Goal: Feedback & Contribution: Leave review/rating

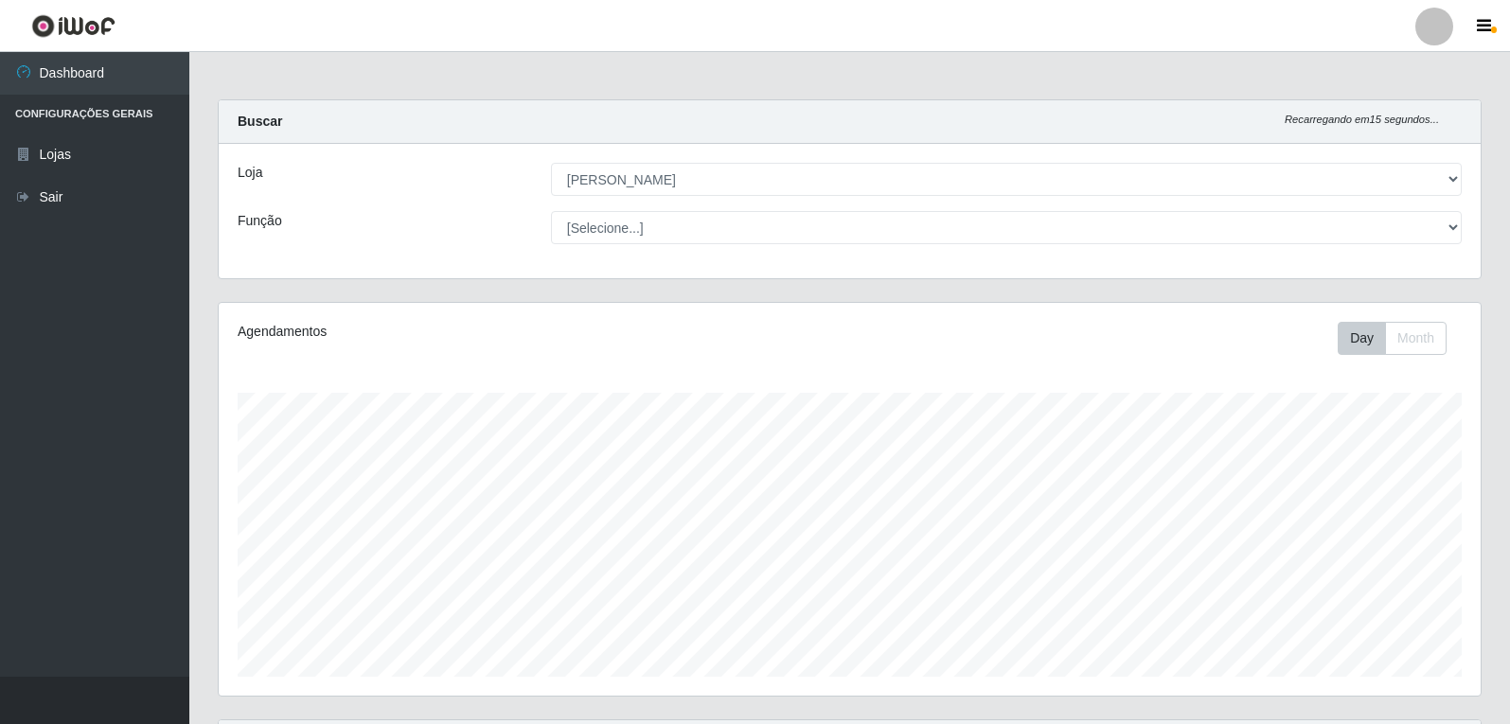
select select "523"
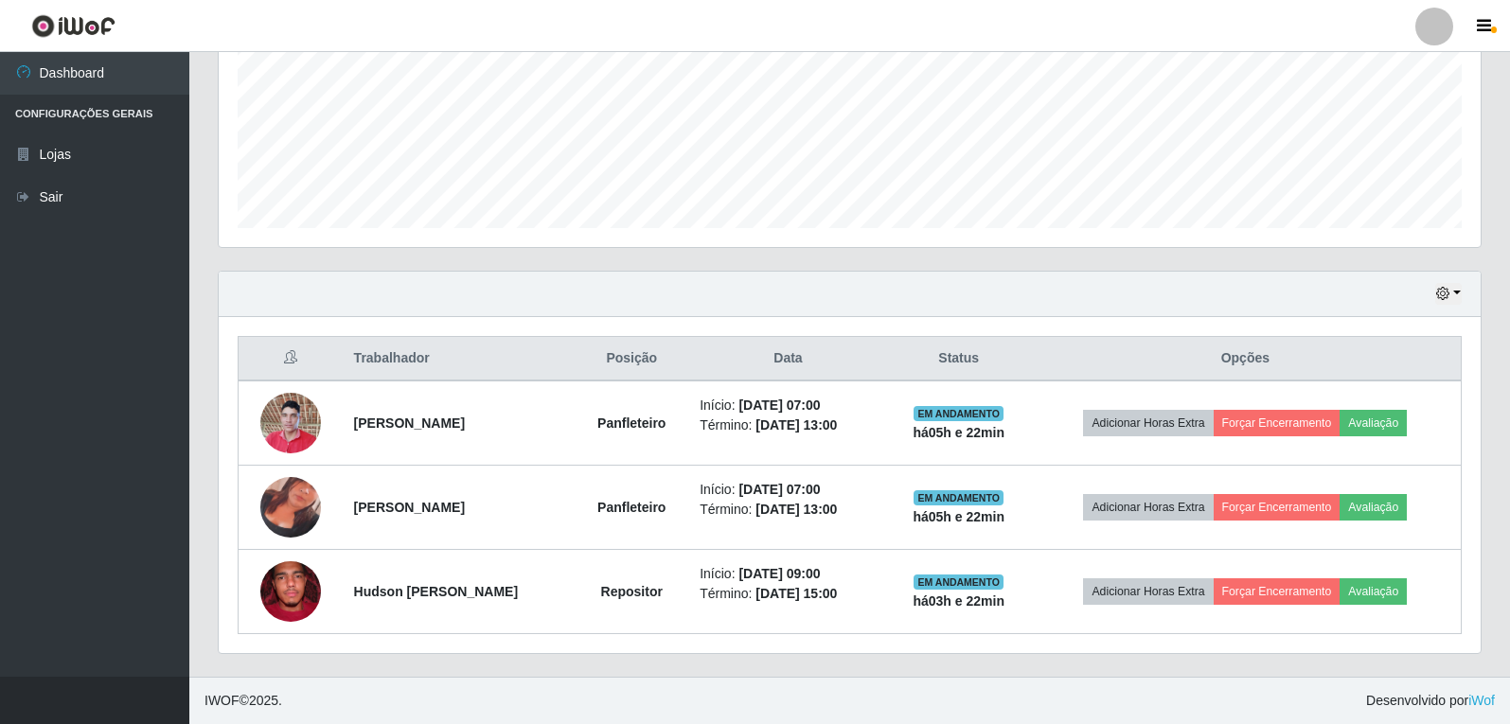
scroll to position [393, 1262]
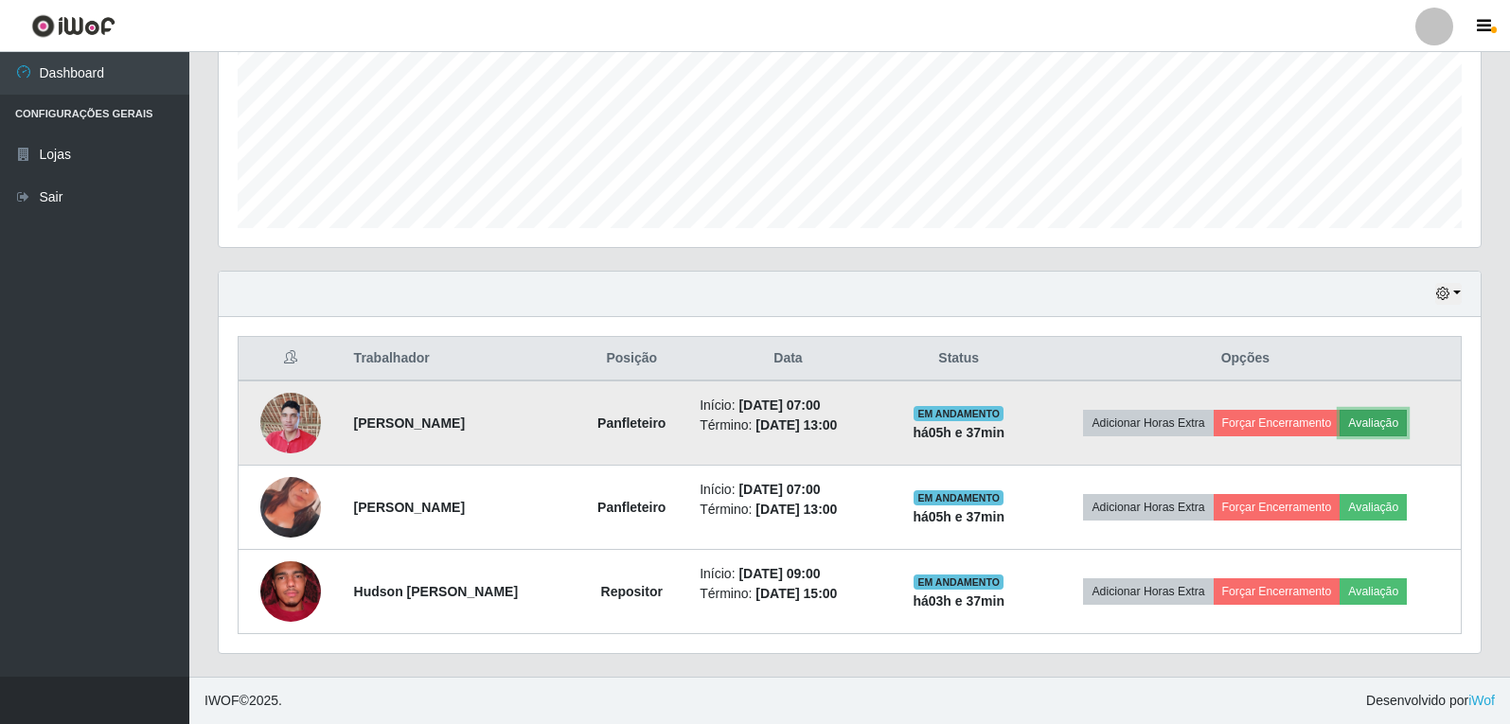
click at [1407, 411] on button "Avaliação" at bounding box center [1373, 423] width 67 height 27
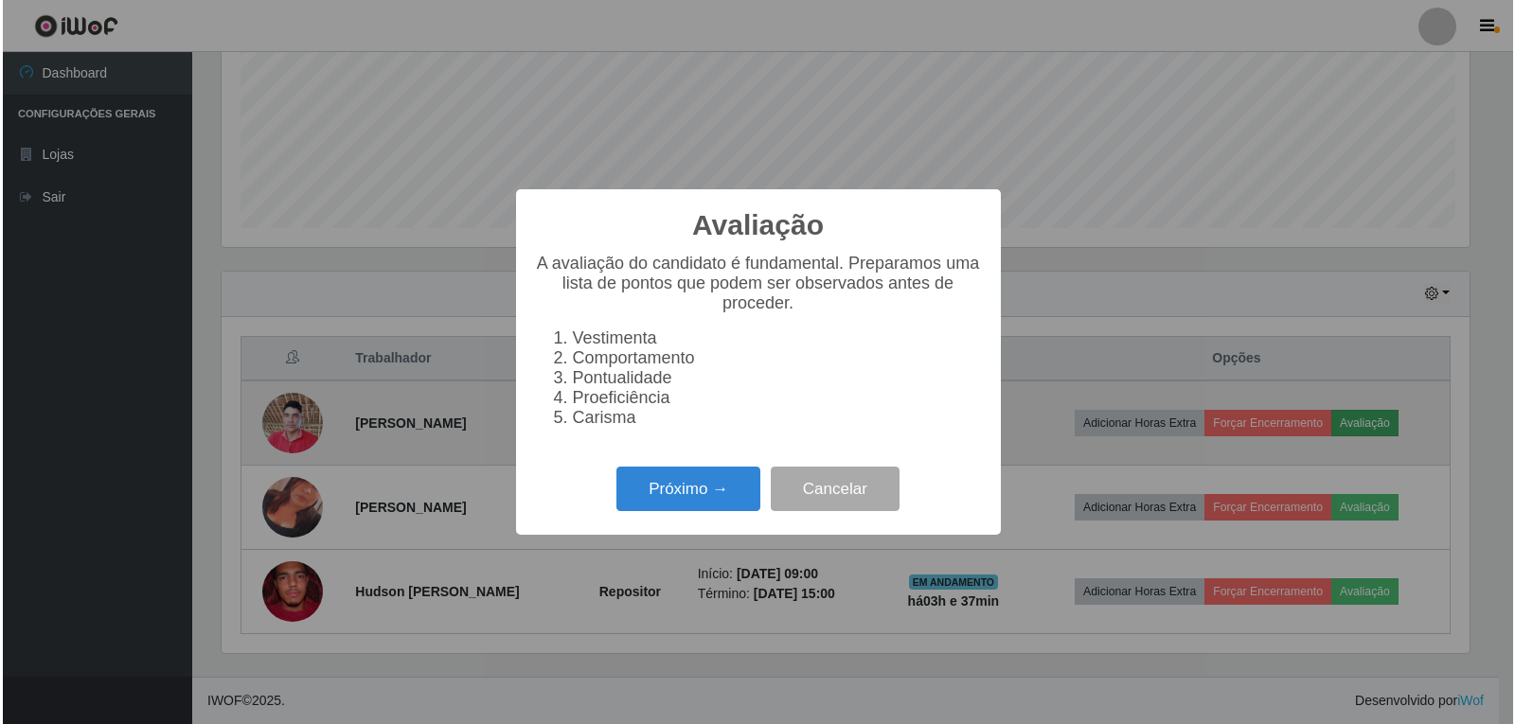
scroll to position [393, 1253]
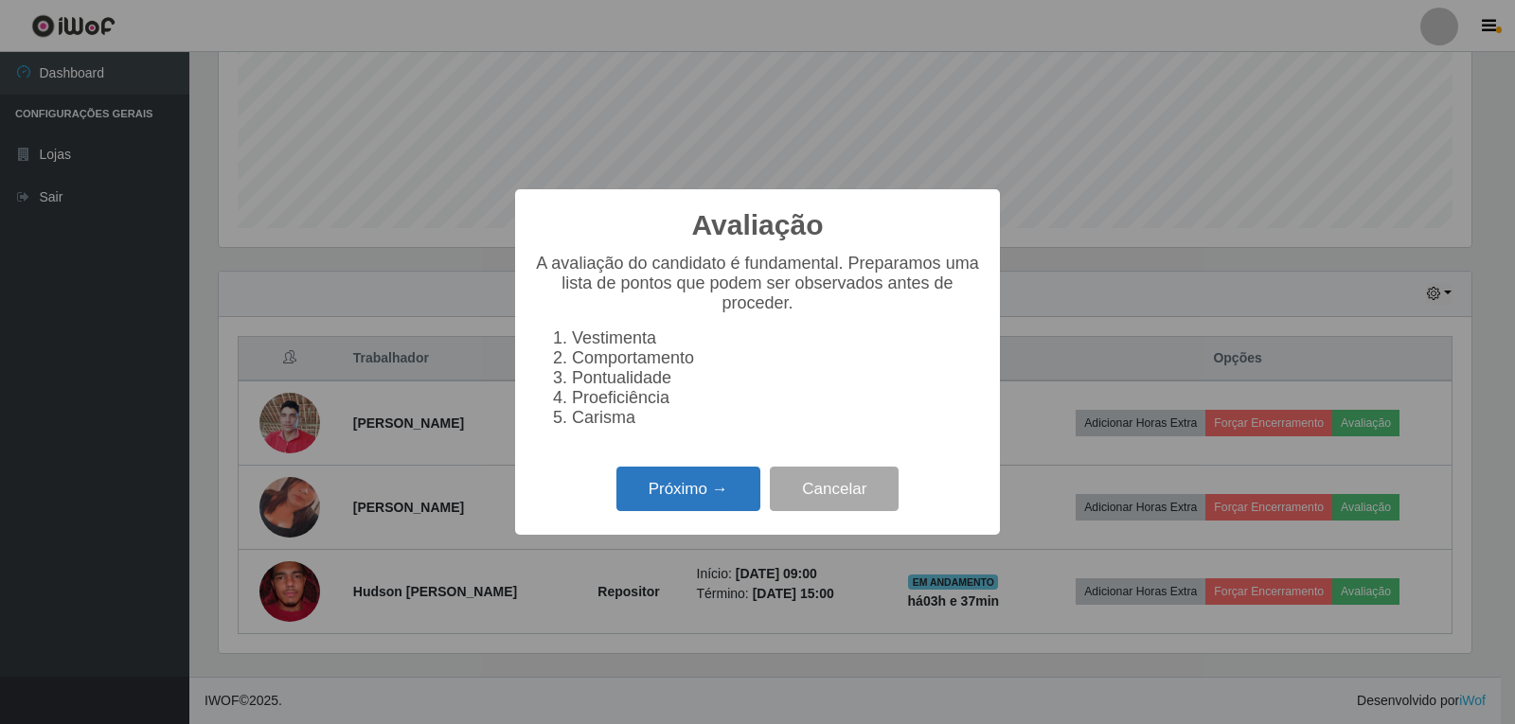
click at [717, 508] on button "Próximo →" at bounding box center [688, 489] width 144 height 45
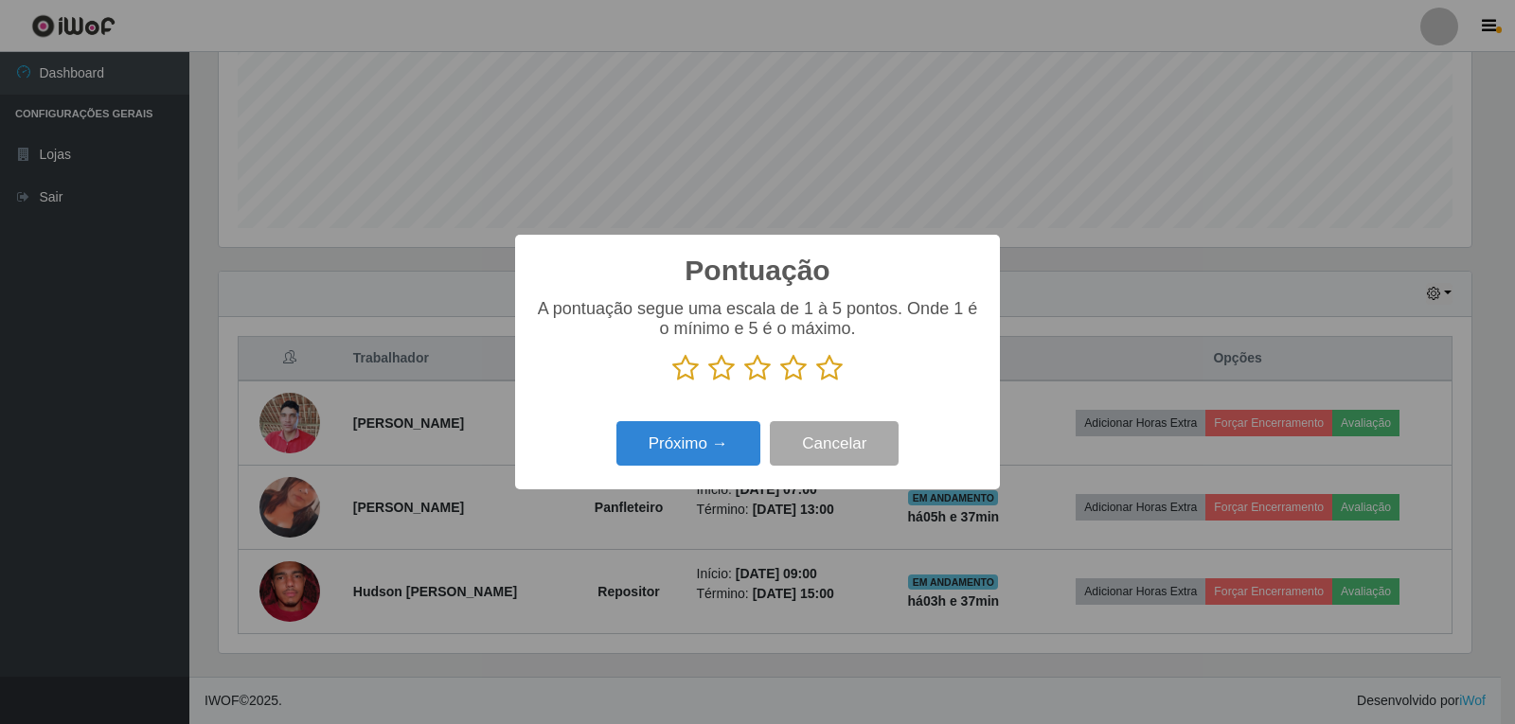
scroll to position [946490, 945630]
click at [836, 373] on icon at bounding box center [829, 368] width 27 height 28
click at [816, 383] on input "radio" at bounding box center [816, 383] width 0 height 0
click at [682, 459] on button "Próximo →" at bounding box center [688, 443] width 144 height 45
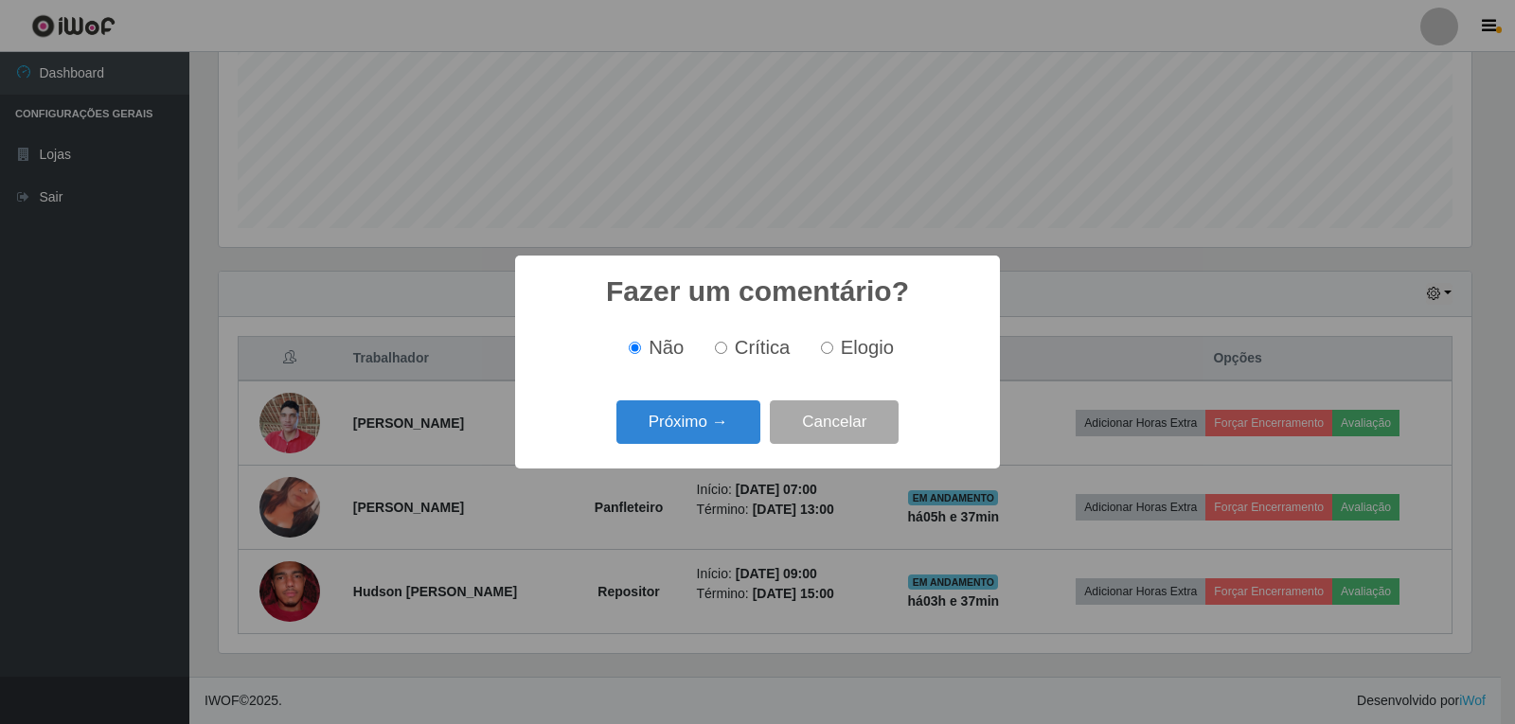
click at [824, 352] on input "Elogio" at bounding box center [827, 348] width 12 height 12
radio input "true"
click at [706, 426] on button "Próximo →" at bounding box center [688, 423] width 144 height 45
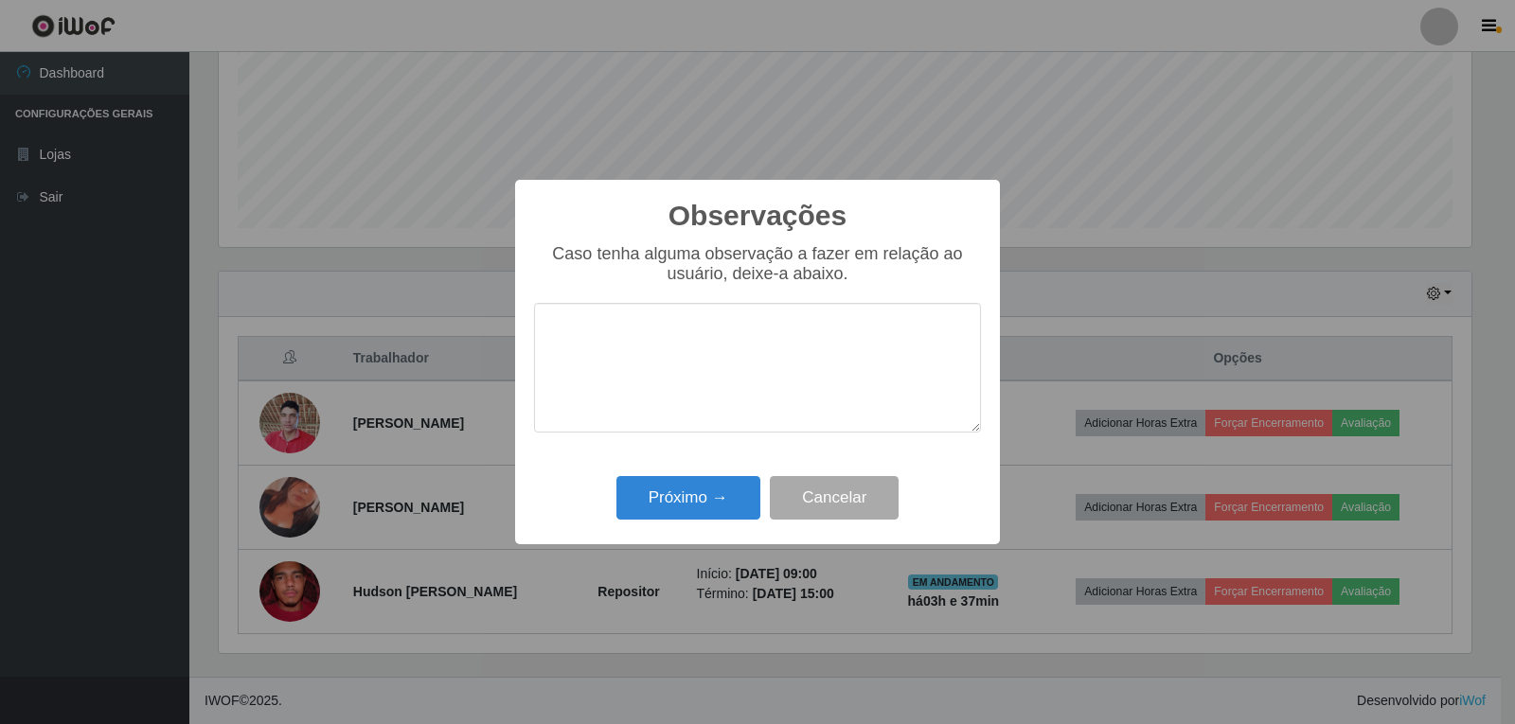
click at [631, 325] on textarea at bounding box center [757, 368] width 447 height 130
type textarea "P"
type textarea "PROATIVO"
click at [726, 507] on button "Próximo →" at bounding box center [688, 498] width 144 height 45
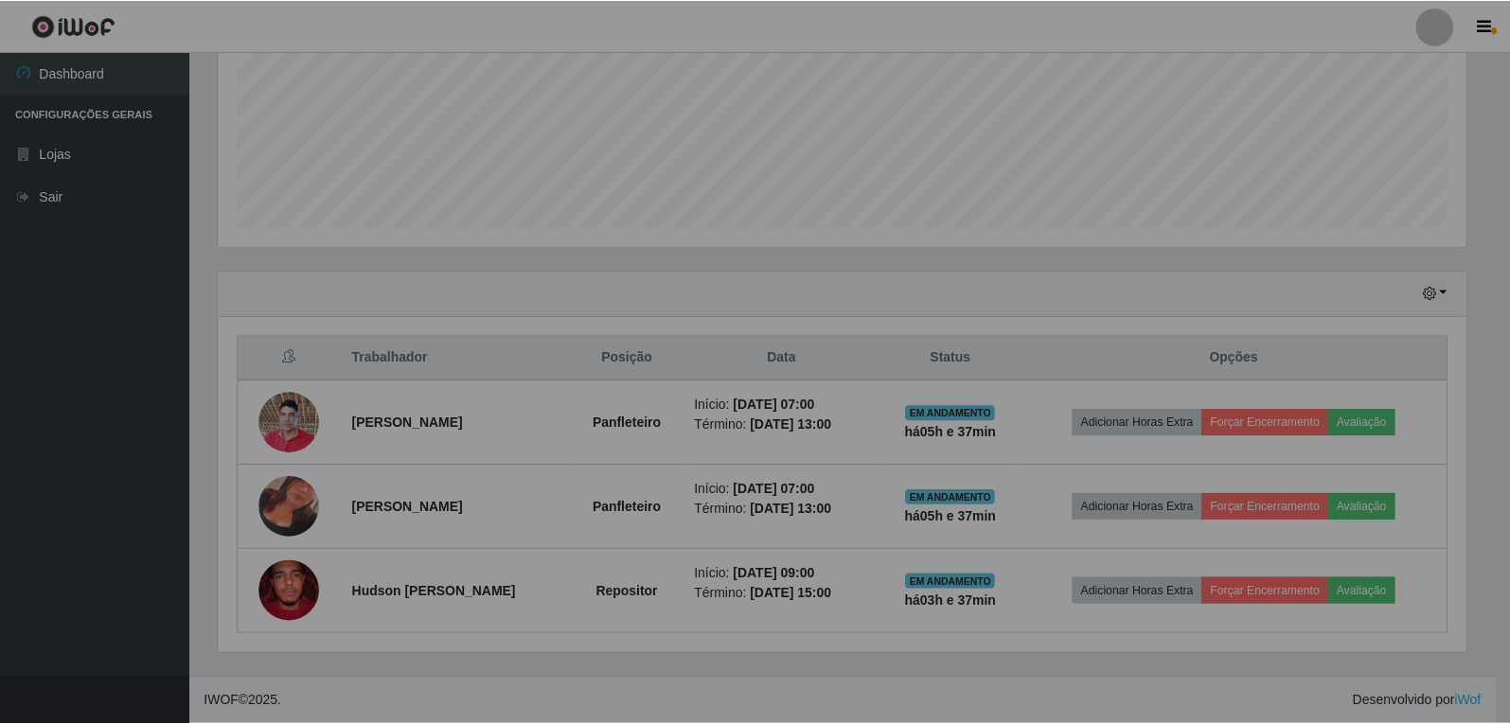
scroll to position [393, 1262]
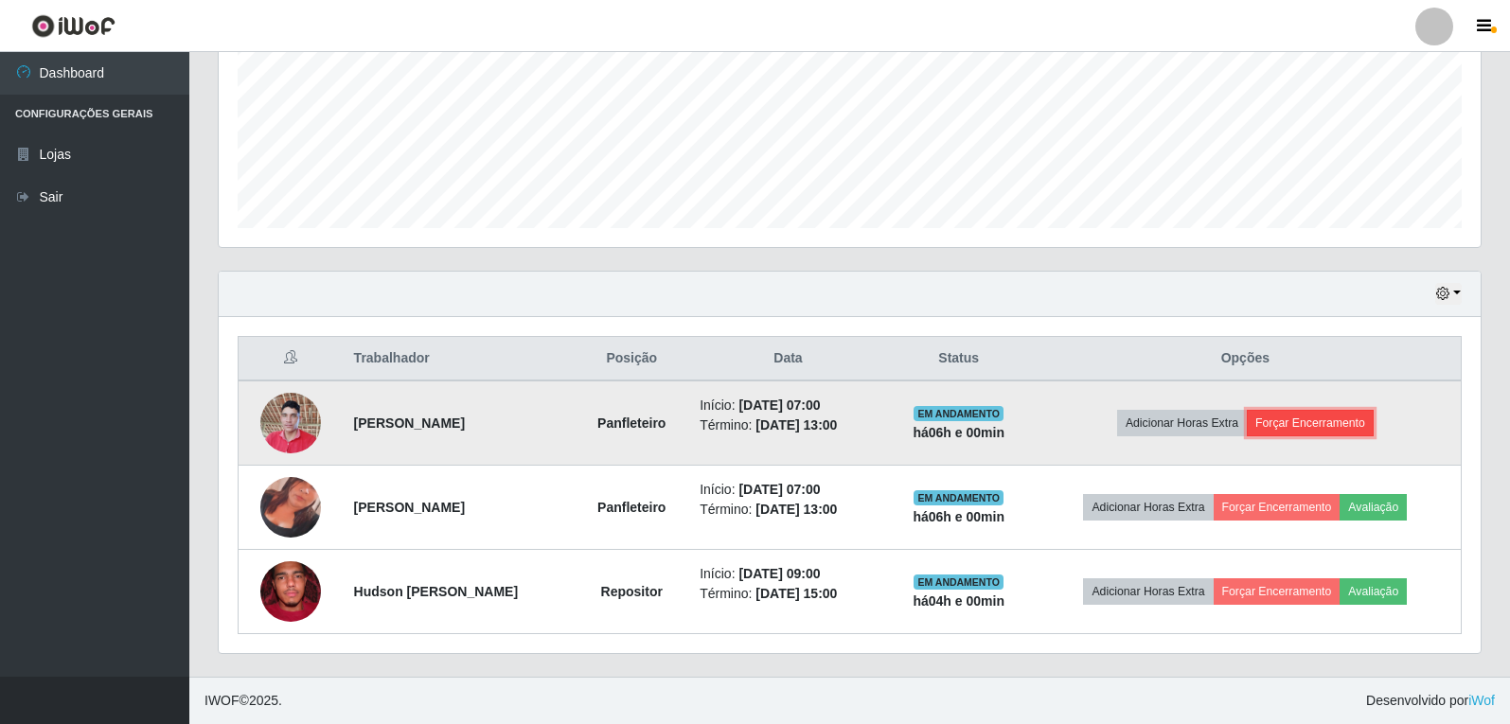
click at [1333, 422] on button "Forçar Encerramento" at bounding box center [1310, 423] width 127 height 27
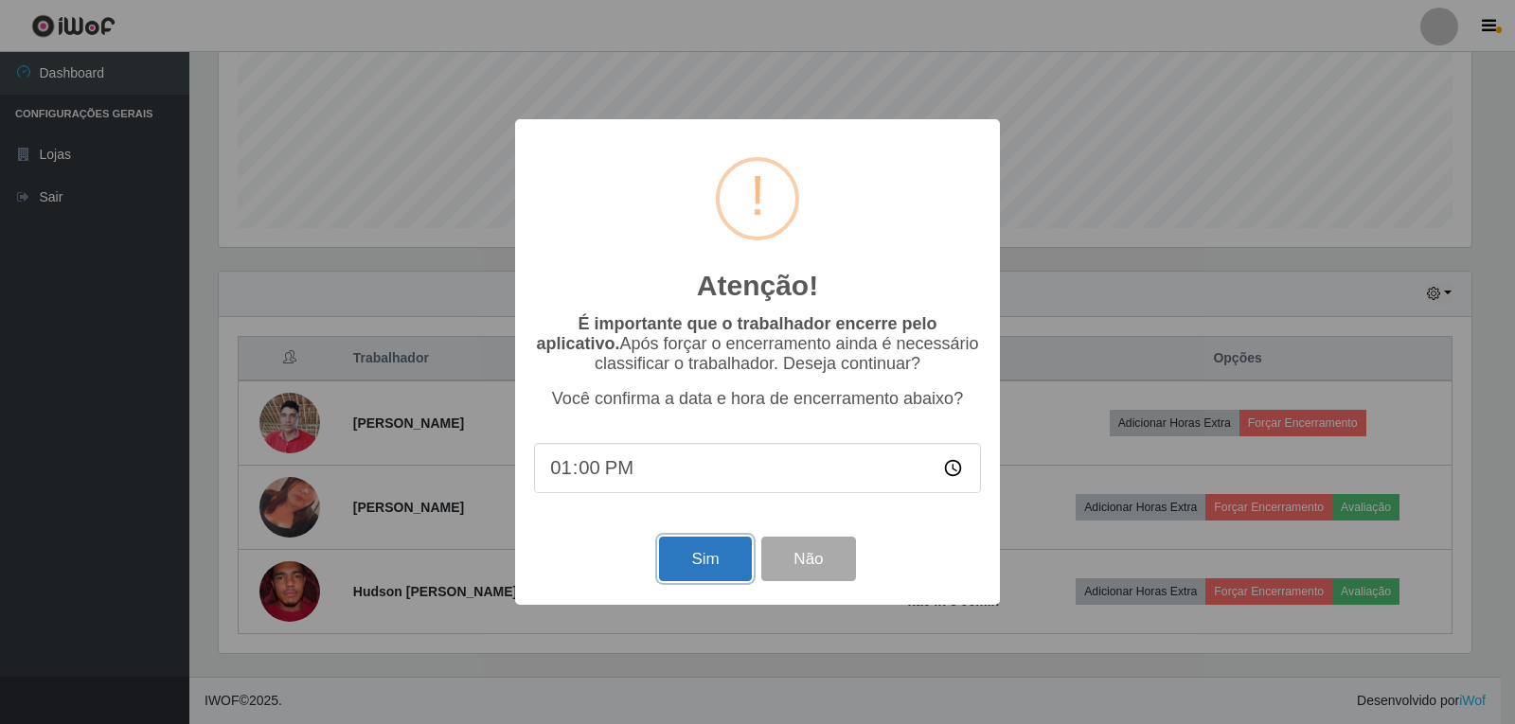
click at [710, 556] on button "Sim" at bounding box center [705, 559] width 92 height 45
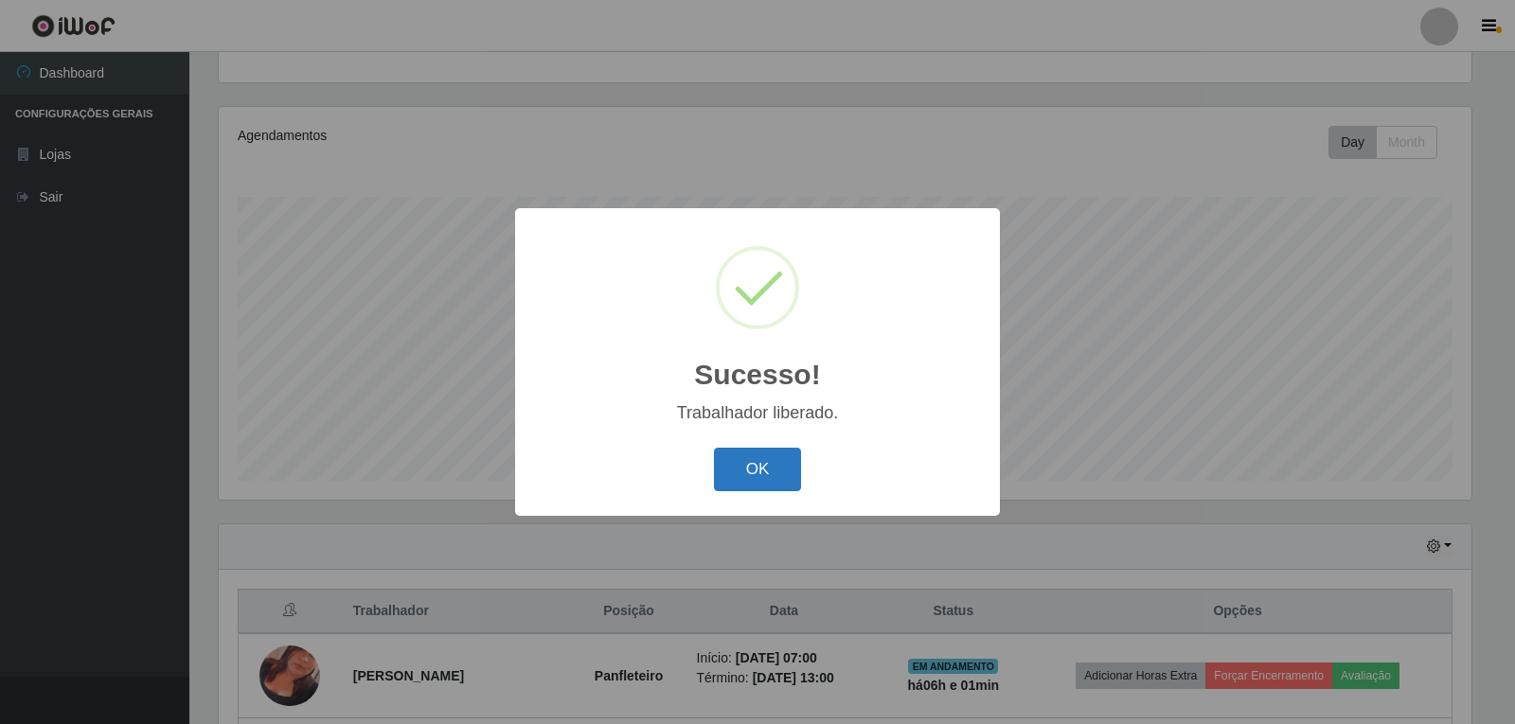
click at [757, 474] on button "OK" at bounding box center [758, 470] width 88 height 45
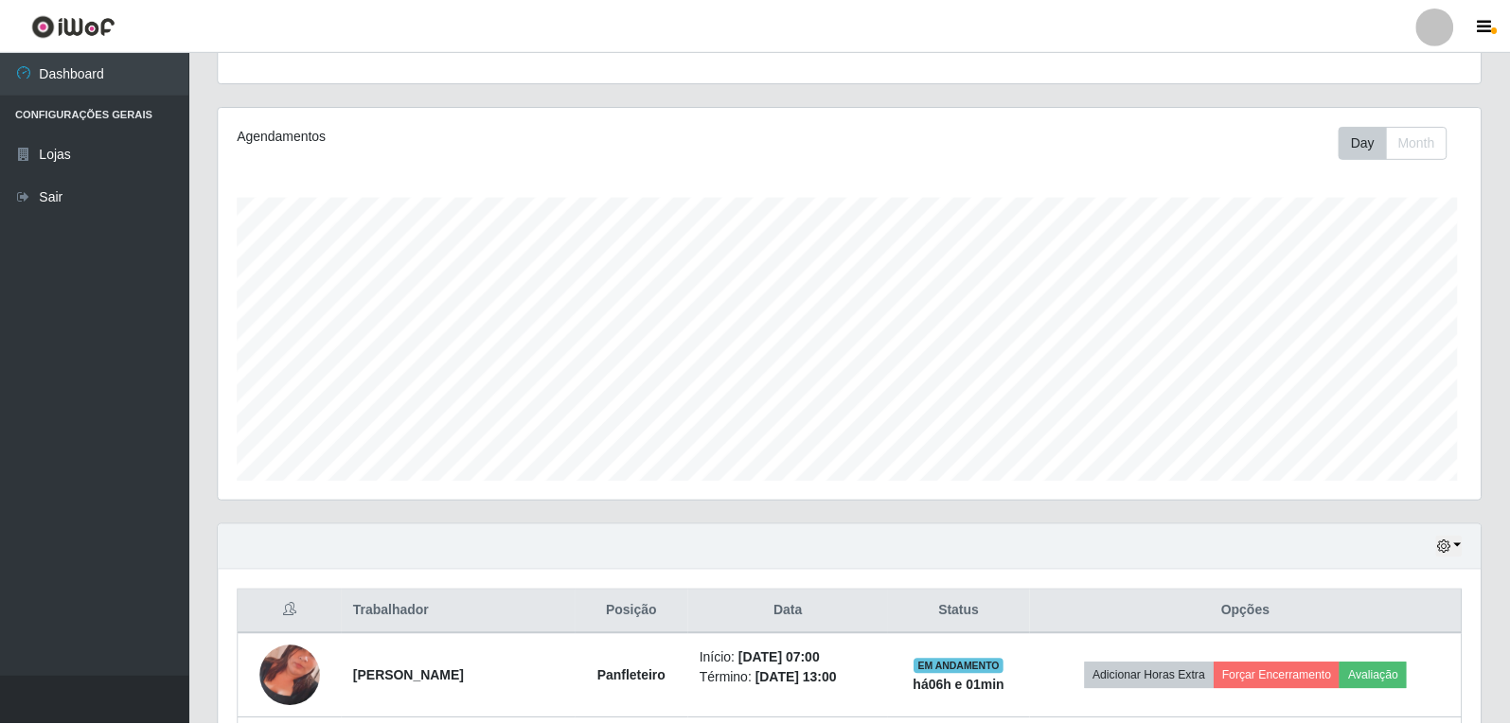
scroll to position [393, 1262]
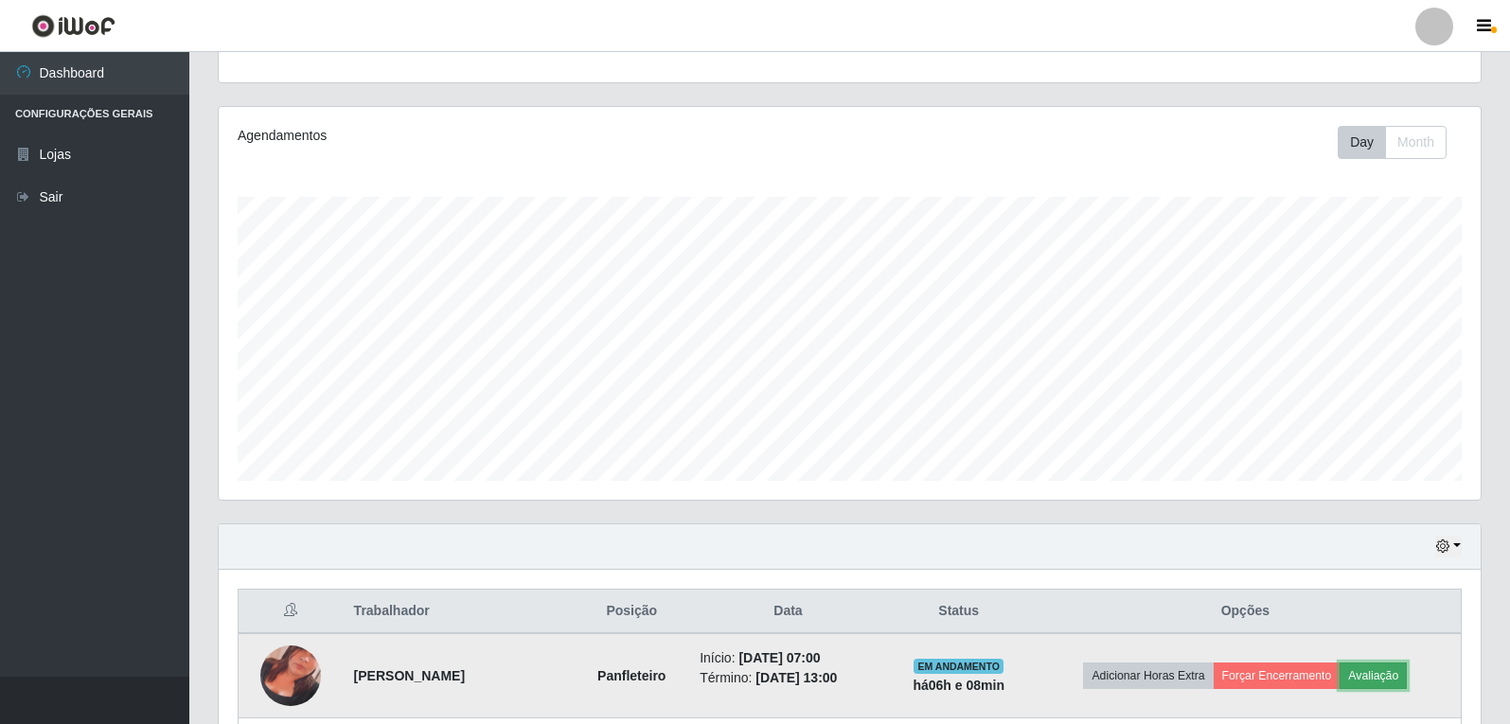
click at [1378, 666] on button "Avaliação" at bounding box center [1373, 676] width 67 height 27
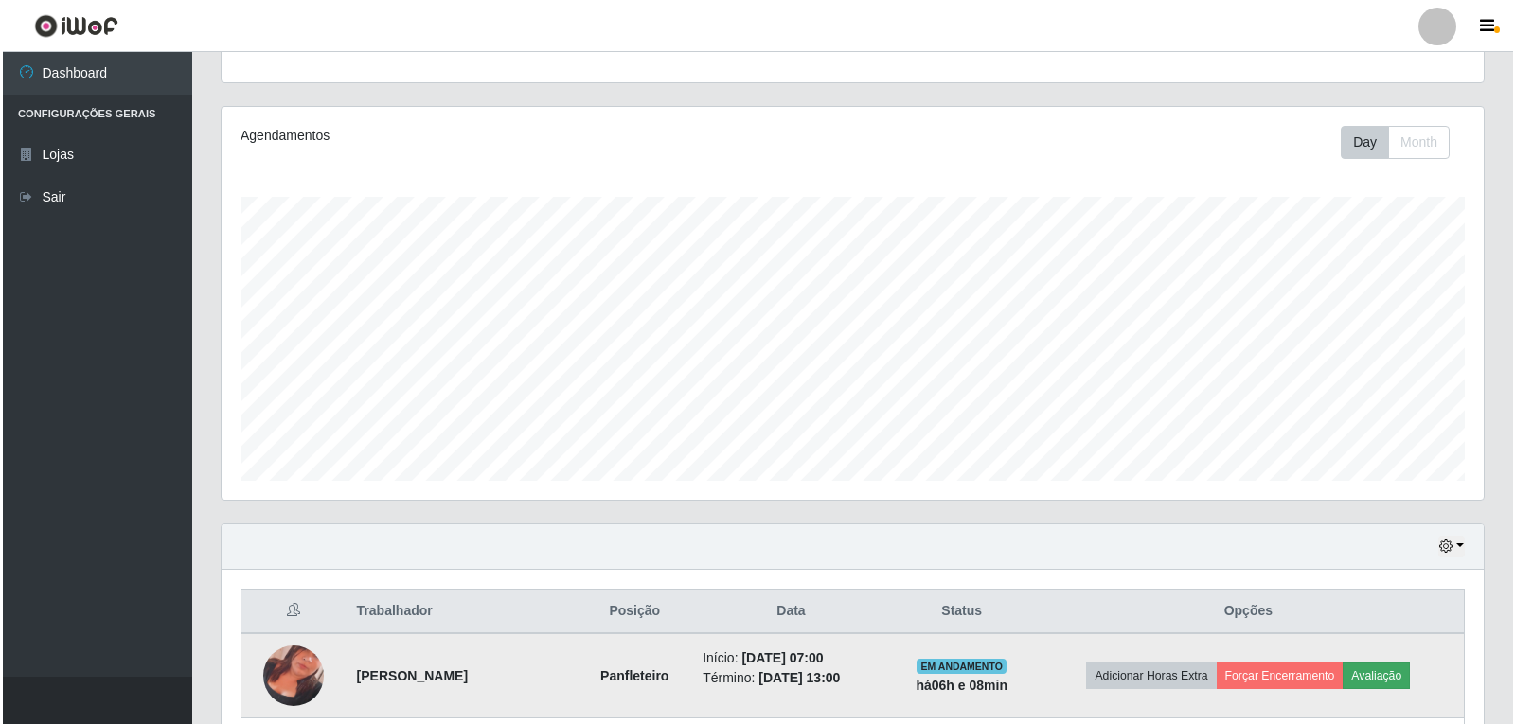
scroll to position [393, 1253]
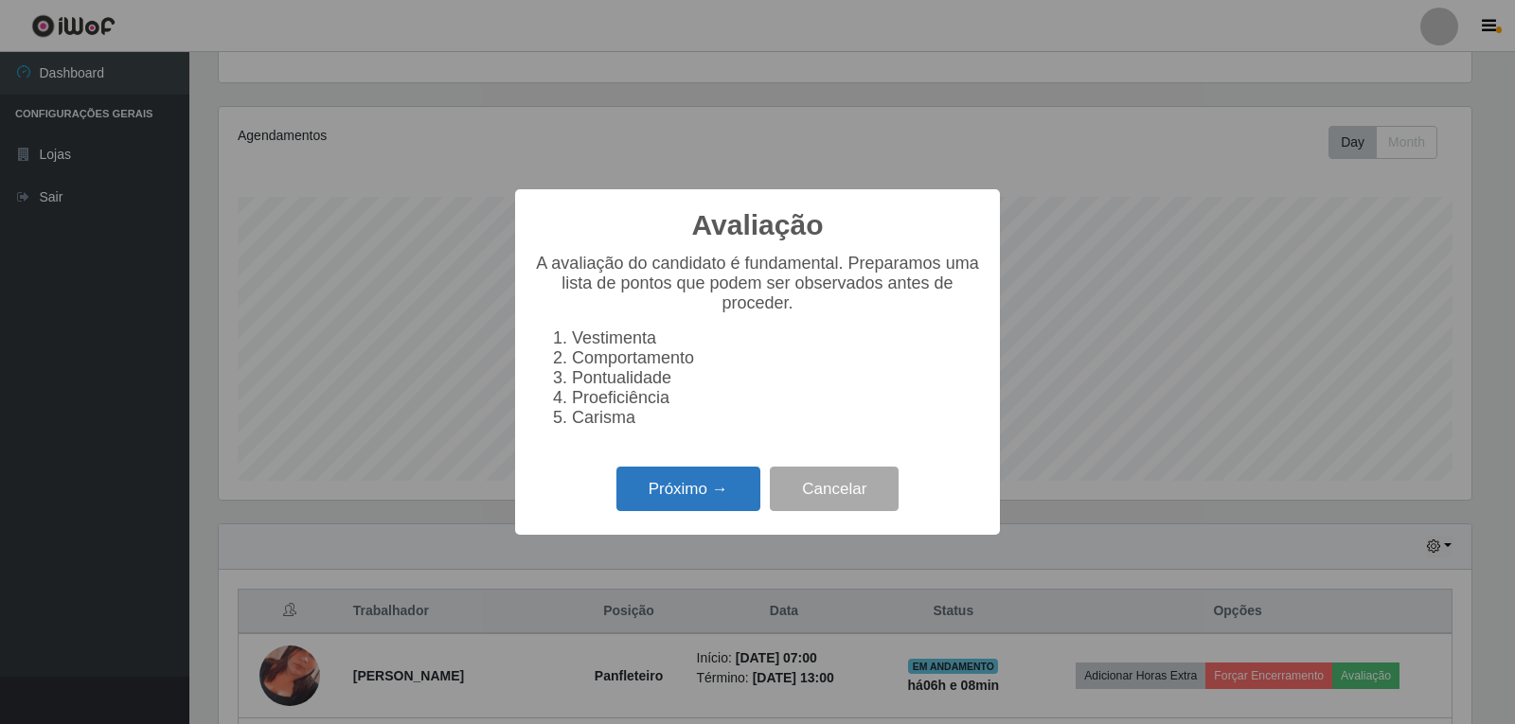
click at [727, 509] on button "Próximo →" at bounding box center [688, 489] width 144 height 45
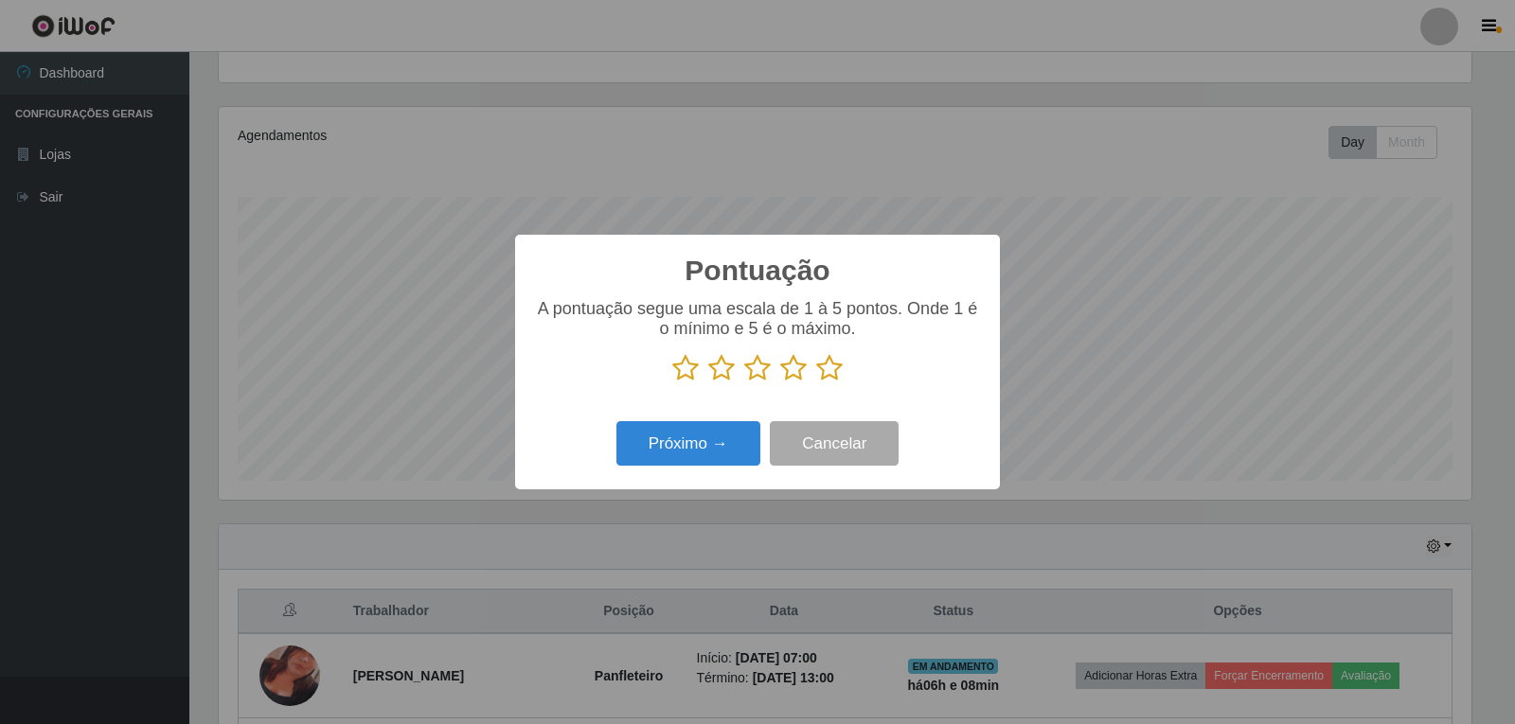
click at [824, 369] on icon at bounding box center [829, 368] width 27 height 28
click at [816, 383] on input "radio" at bounding box center [816, 383] width 0 height 0
click at [739, 444] on button "Próximo →" at bounding box center [688, 443] width 144 height 45
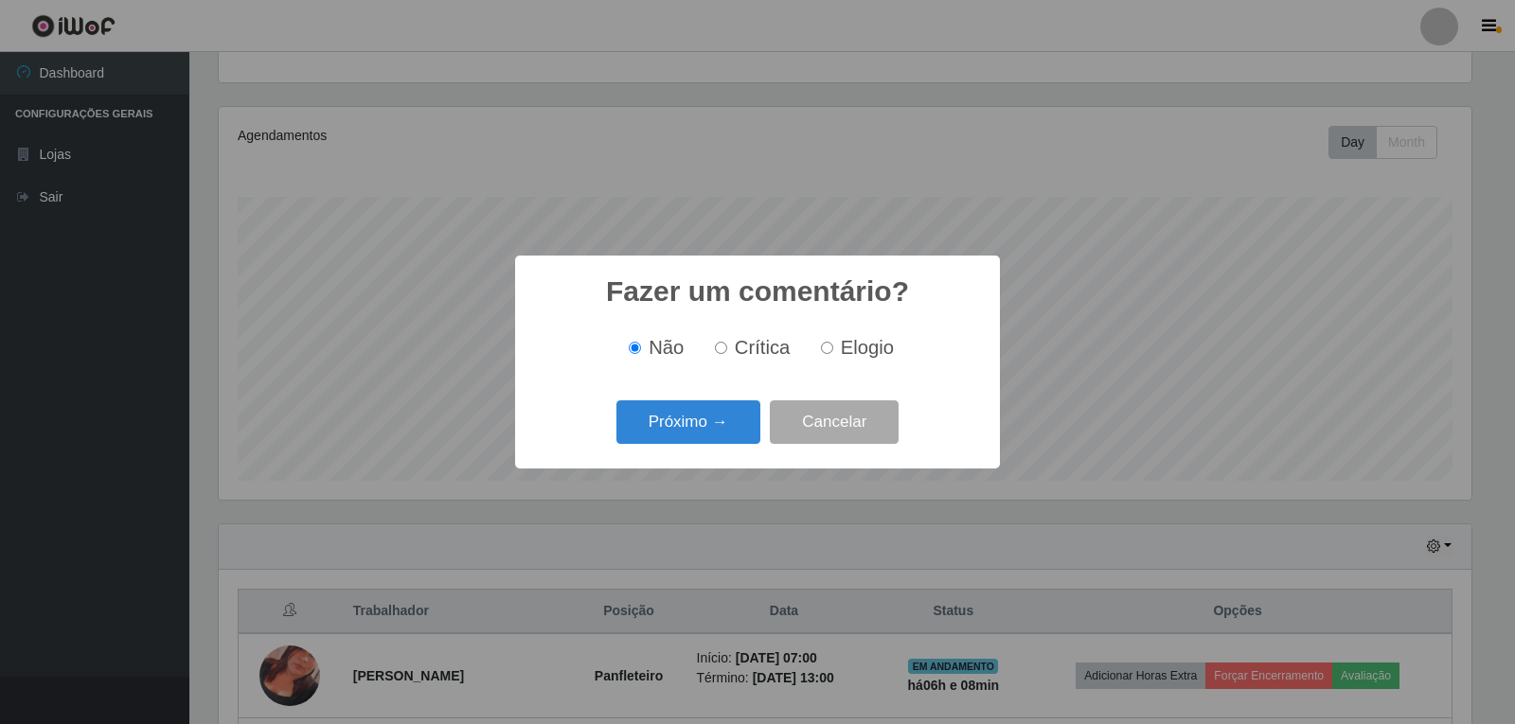
click at [833, 351] on label "Elogio" at bounding box center [853, 348] width 80 height 22
click at [833, 351] on input "Elogio" at bounding box center [827, 348] width 12 height 12
radio input "true"
click at [700, 420] on button "Próximo →" at bounding box center [688, 423] width 144 height 45
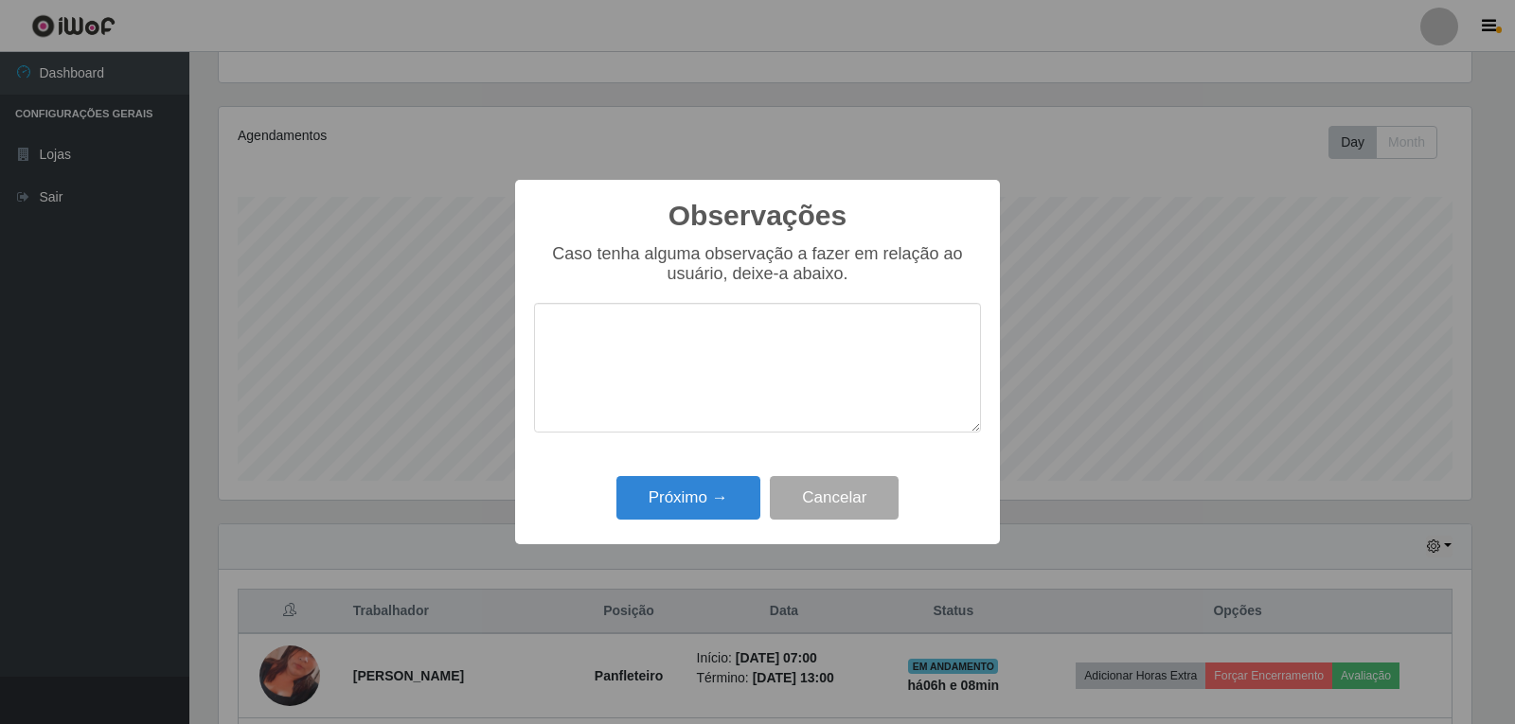
click at [608, 335] on textarea at bounding box center [757, 368] width 447 height 130
type textarea "PROEFICIENTE"
click at [658, 508] on button "Próximo →" at bounding box center [688, 498] width 144 height 45
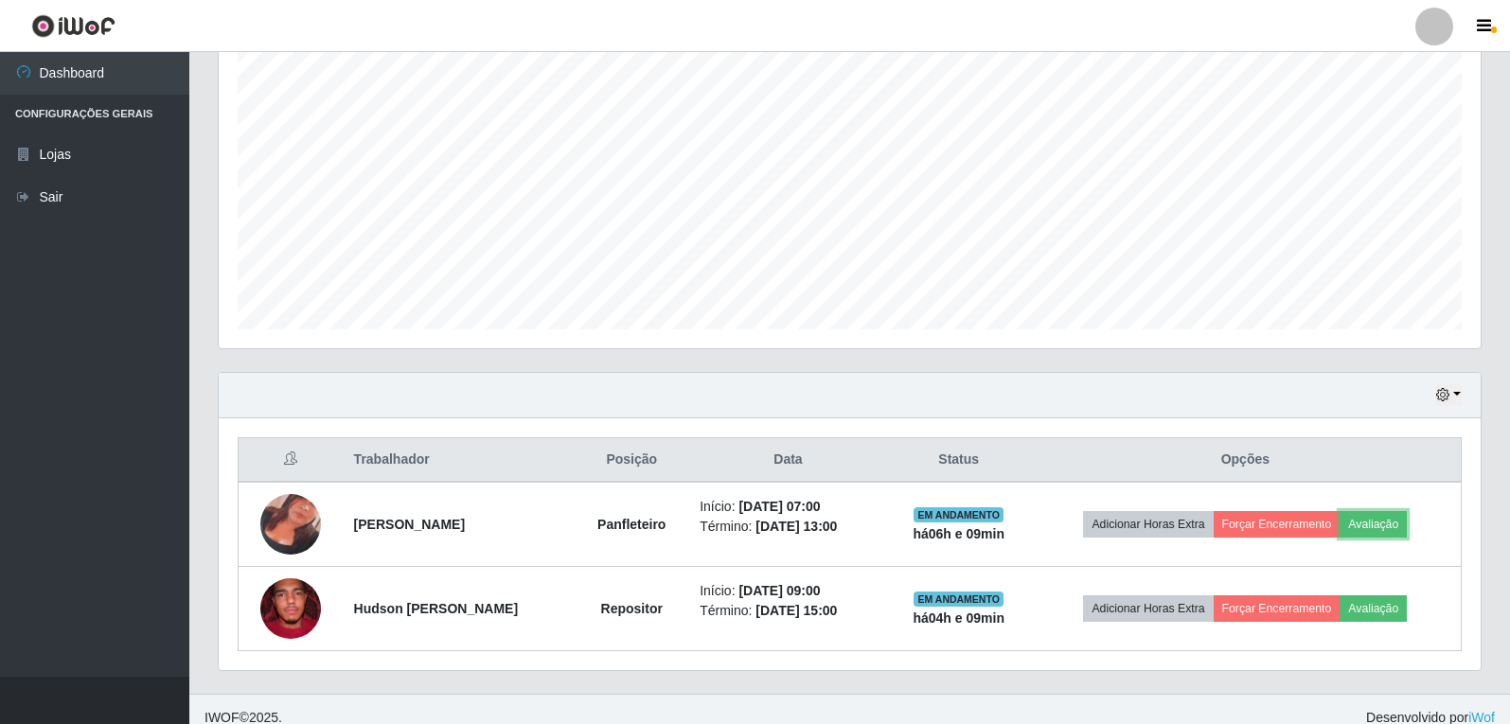
scroll to position [365, 0]
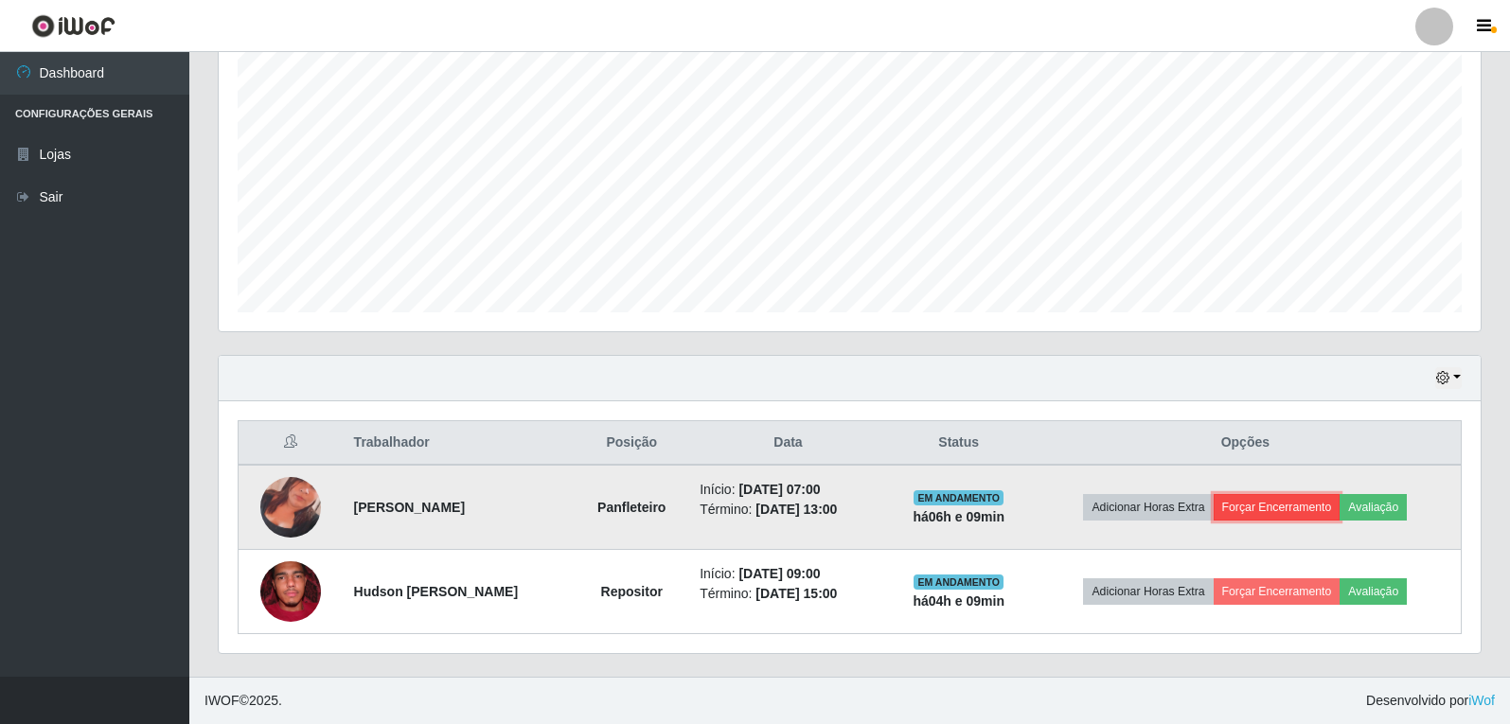
click at [1290, 513] on button "Forçar Encerramento" at bounding box center [1277, 507] width 127 height 27
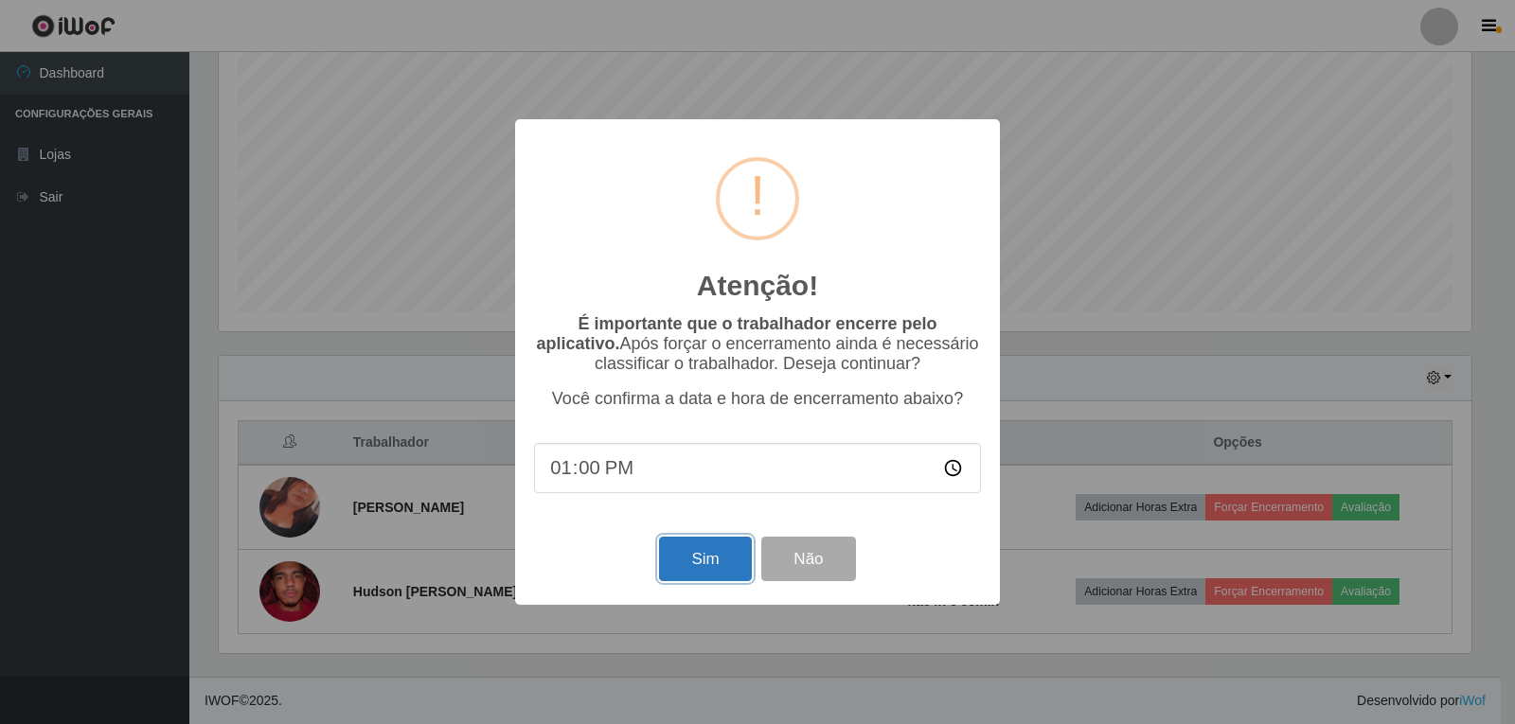
click at [685, 568] on button "Sim" at bounding box center [705, 559] width 92 height 45
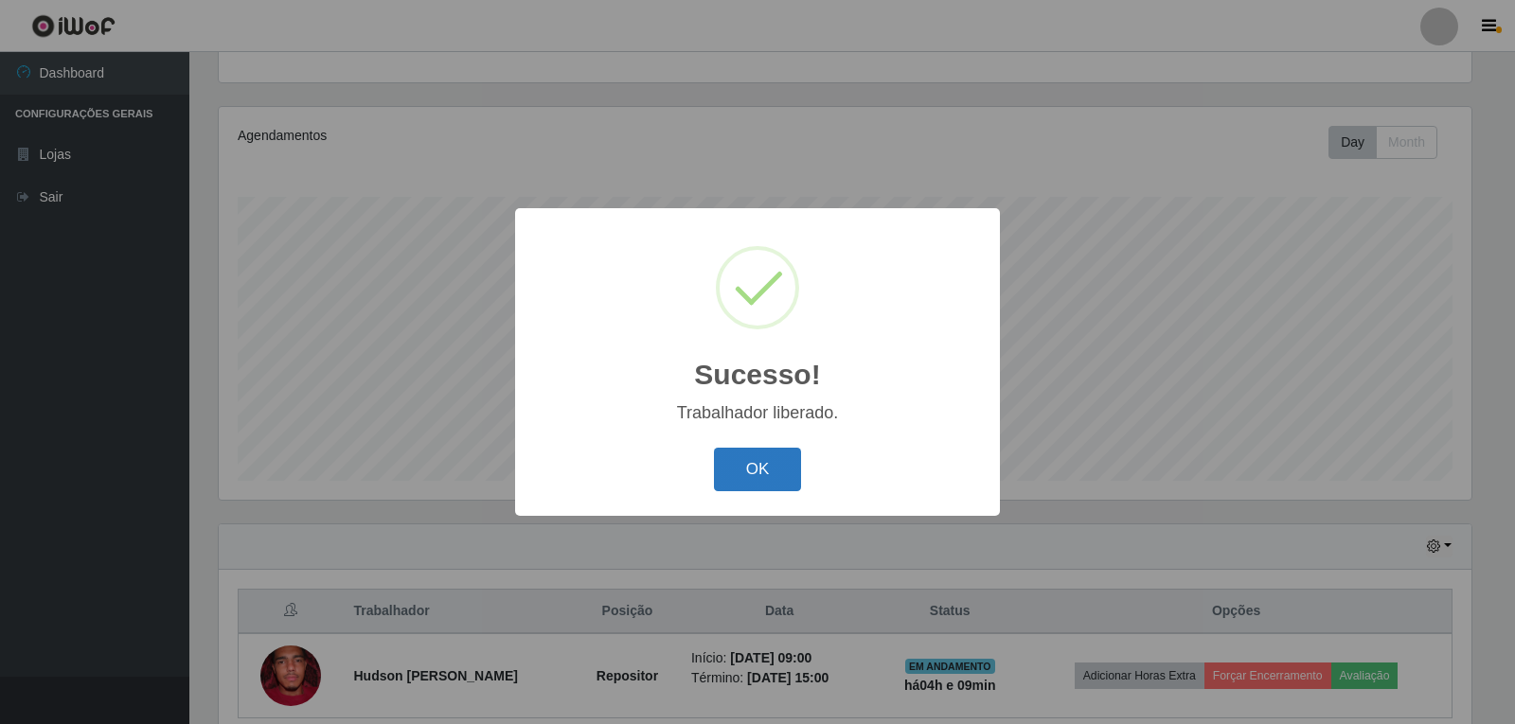
click at [770, 464] on button "OK" at bounding box center [758, 470] width 88 height 45
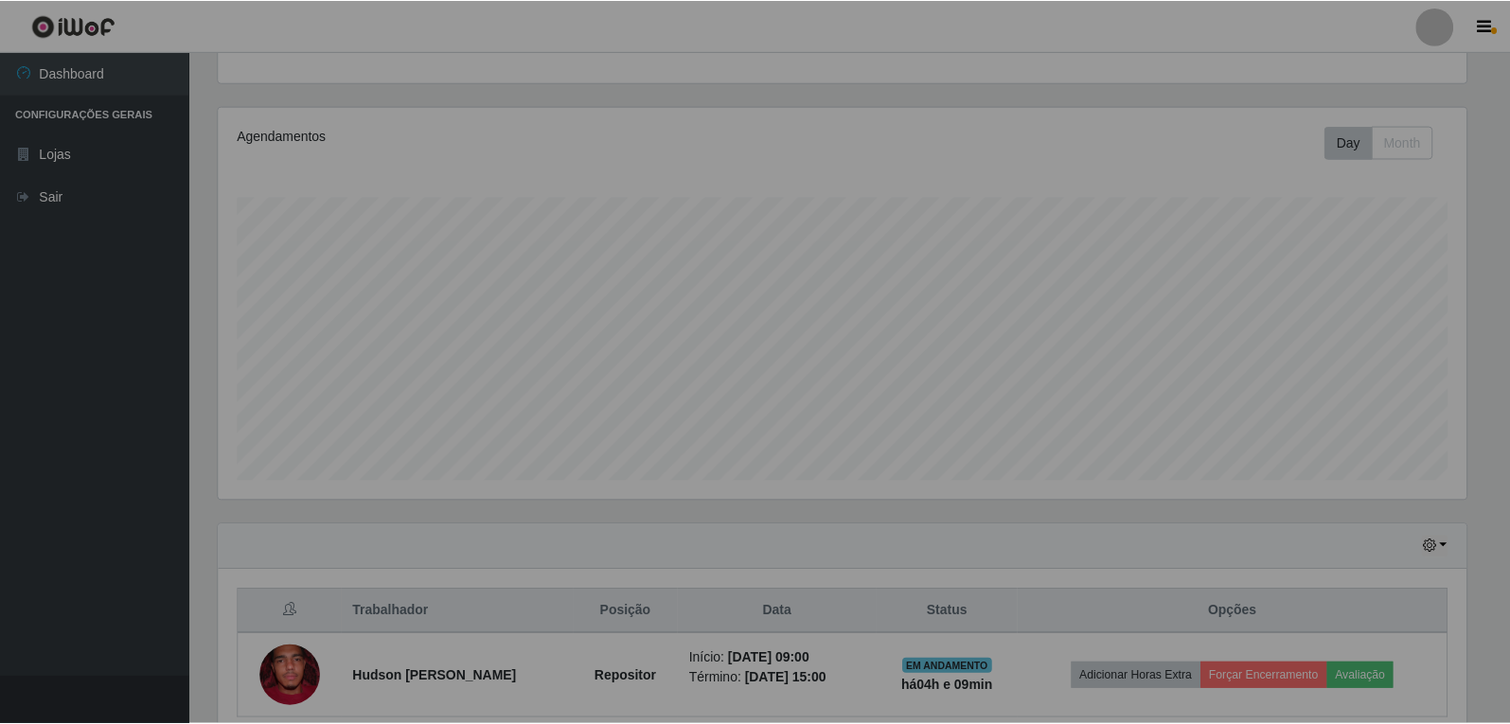
scroll to position [393, 1262]
